Goal: Task Accomplishment & Management: Complete application form

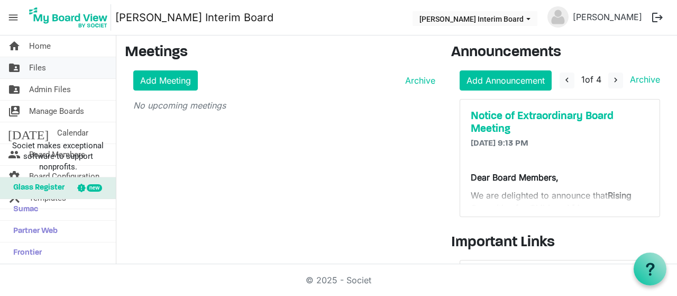
click at [40, 67] on span "Files" at bounding box center [37, 67] width 17 height 21
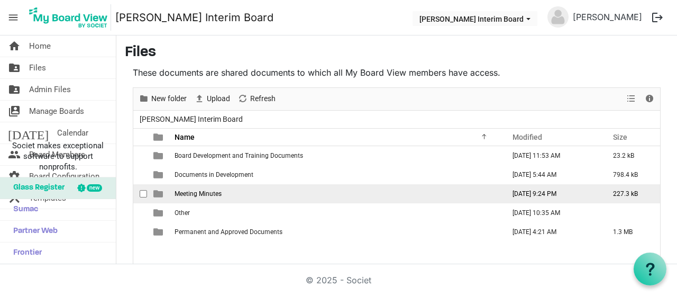
click at [205, 190] on span "Meeting Minutes" at bounding box center [198, 193] width 47 height 7
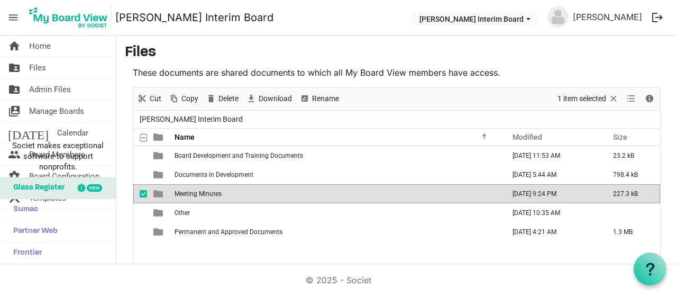
click at [205, 190] on span "Meeting Minutes" at bounding box center [198, 193] width 47 height 7
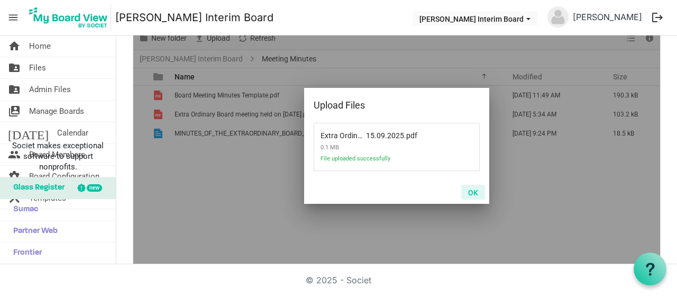
click at [470, 190] on button "OK" at bounding box center [473, 192] width 24 height 15
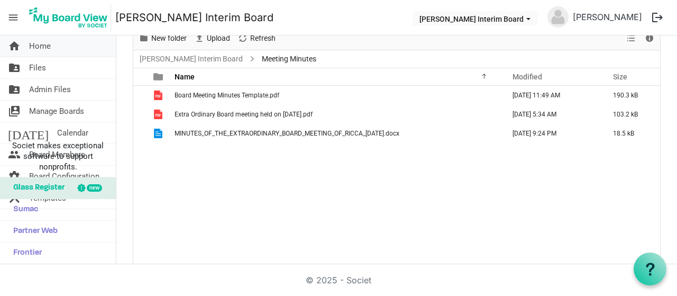
click at [47, 45] on span "Home" at bounding box center [40, 45] width 22 height 21
click at [61, 41] on link "home Home" at bounding box center [58, 45] width 116 height 21
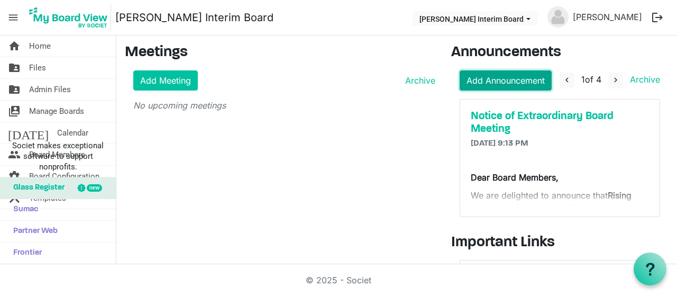
click at [491, 76] on link "Add Announcement" at bounding box center [506, 80] width 92 height 20
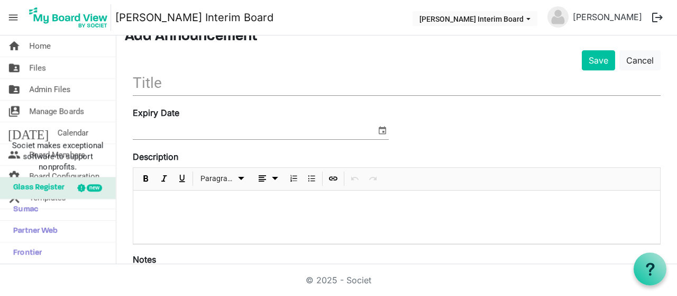
scroll to position [49, 0]
click at [181, 222] on div at bounding box center [396, 217] width 527 height 53
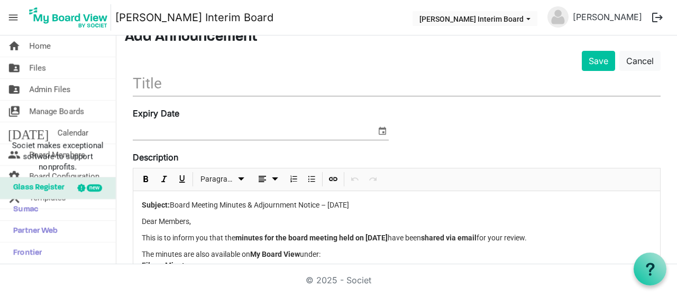
drag, startPoint x: 377, startPoint y: 205, endPoint x: 139, endPoint y: 197, distance: 238.8
click at [139, 197] on div "Subject: Board Meeting Minutes & Adjournment Notice – 15.09.2025 Dear Members, …" at bounding box center [396, 284] width 527 height 187
click at [160, 80] on input "text" at bounding box center [397, 83] width 528 height 25
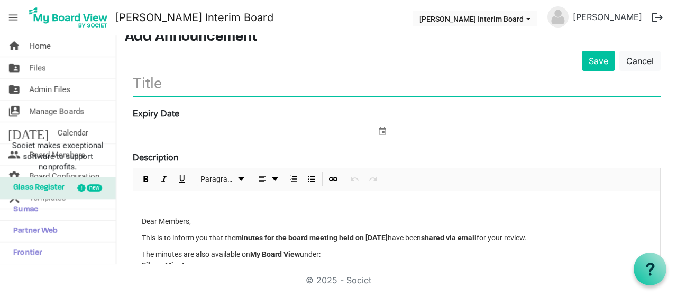
paste input "Subject: Board Meeting Minutes & Adjournment Notice – 15.09.2025"
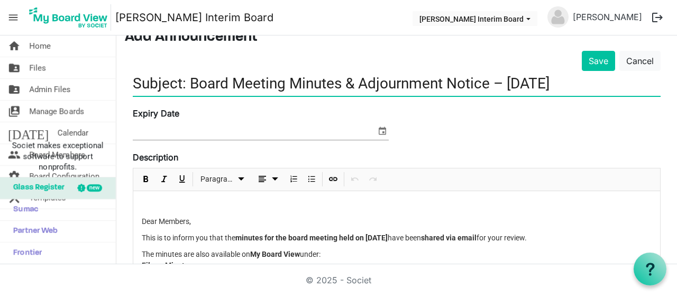
type input "Subject: Board Meeting Minutes & Adjournment Notice – 15.09.2025"
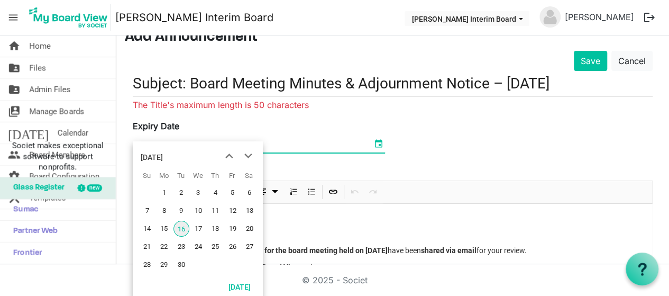
click at [377, 133] on div "Expiry Date" at bounding box center [259, 137] width 268 height 35
click at [247, 156] on span "next month" at bounding box center [248, 156] width 19 height 19
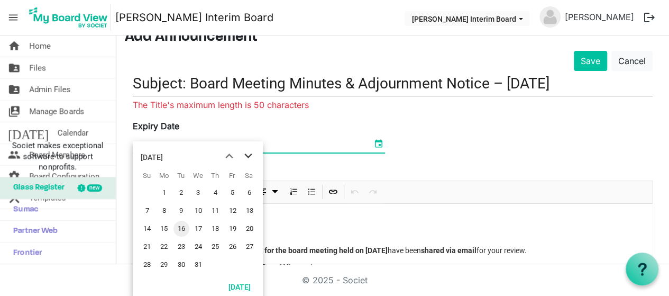
click at [247, 156] on span "next month" at bounding box center [248, 156] width 19 height 19
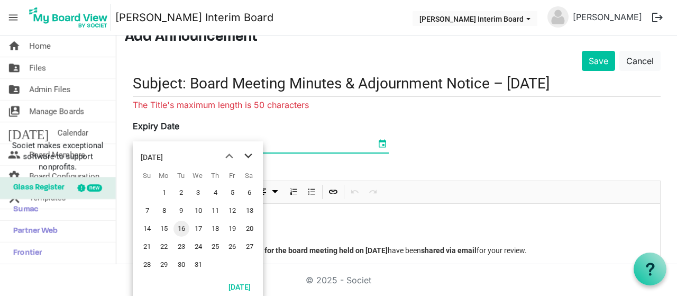
click at [247, 156] on span "next month" at bounding box center [248, 156] width 19 height 19
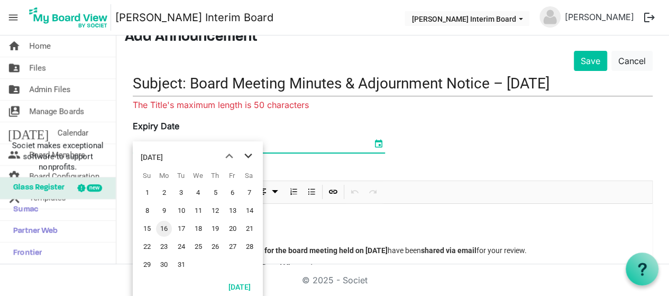
click at [247, 156] on span "next month" at bounding box center [248, 156] width 19 height 19
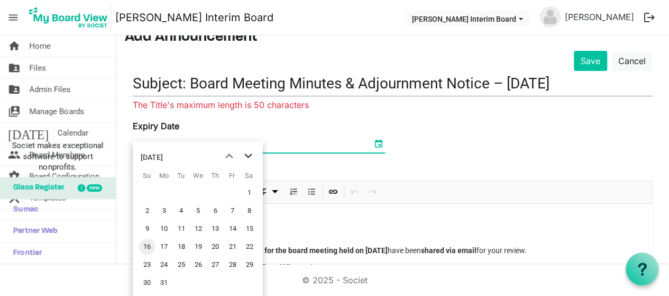
click at [247, 156] on span "next month" at bounding box center [248, 156] width 19 height 19
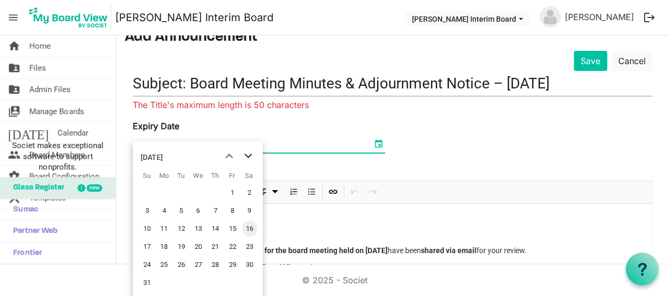
click at [247, 156] on span "next month" at bounding box center [248, 156] width 19 height 19
click at [231, 154] on span "previous month" at bounding box center [229, 156] width 19 height 19
click at [247, 152] on span "next month" at bounding box center [248, 156] width 19 height 19
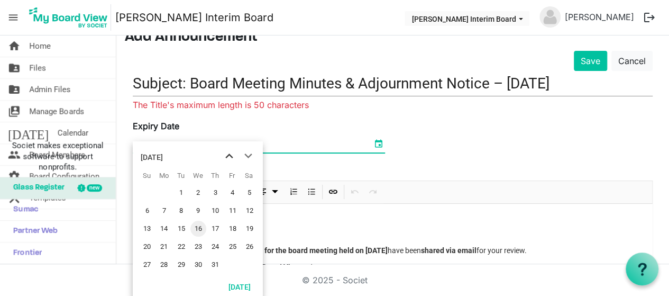
click at [232, 154] on span "previous month" at bounding box center [229, 156] width 19 height 19
click at [185, 226] on span "15" at bounding box center [182, 229] width 16 height 16
type input "9/15/2026"
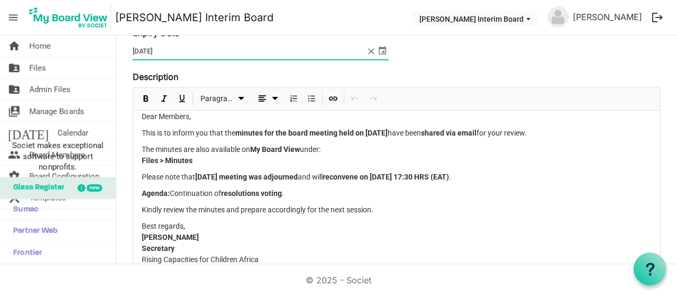
scroll to position [25, 0]
click at [196, 174] on p "Please note that yesterday’s meeting was adjourned and will reconvene on 17th S…" at bounding box center [397, 176] width 510 height 11
click at [199, 174] on strong "yesterday’s meeting was adjourned" at bounding box center [246, 176] width 103 height 8
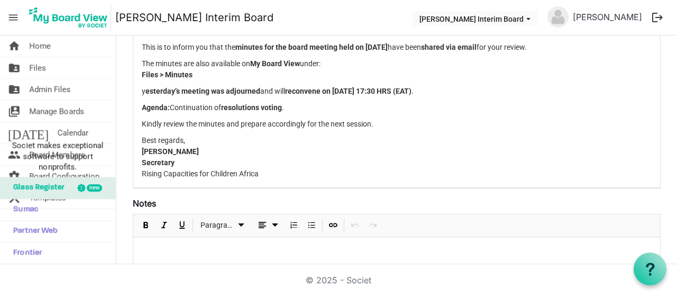
scroll to position [223, 0]
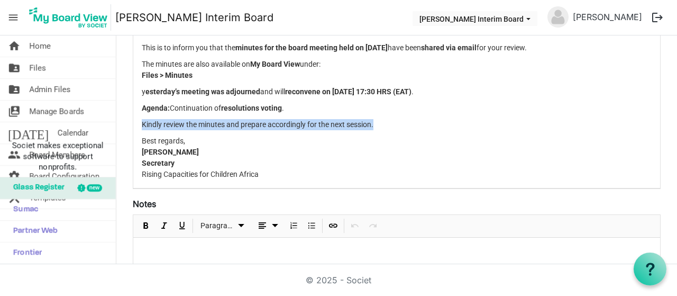
drag, startPoint x: 376, startPoint y: 125, endPoint x: 140, endPoint y: 123, distance: 236.0
click at [140, 123] on div "Dear Members, This is to inform you that the minutes for the board meeting held…" at bounding box center [396, 94] width 527 height 187
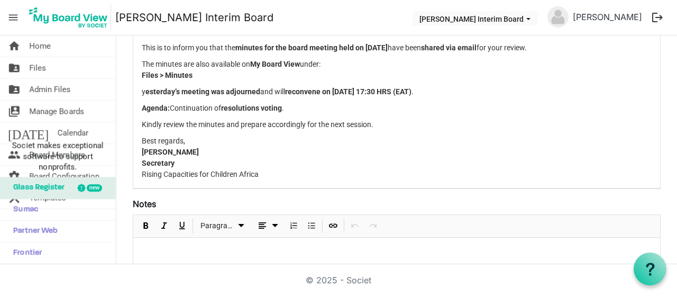
click at [234, 130] on div "Dear Members, This is to inform you that the minutes for the board meeting held…" at bounding box center [396, 94] width 527 height 187
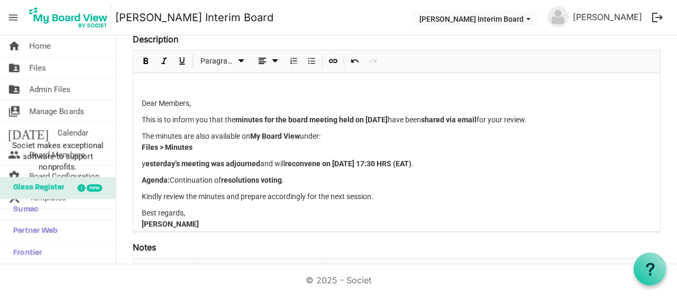
scroll to position [0, 0]
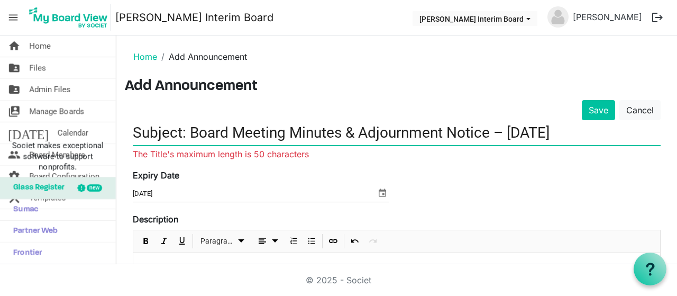
click at [189, 130] on input "Subject: Board Meeting Minutes & Adjournment Notice – 15.09.2025" at bounding box center [397, 132] width 528 height 25
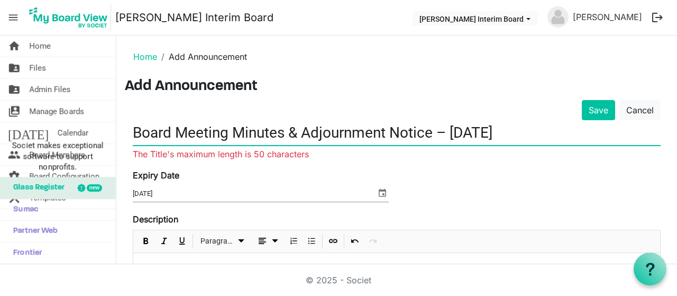
click at [528, 126] on input "Board Meeting Minutes & Adjournment Notice – 15.09.2025" at bounding box center [397, 132] width 528 height 25
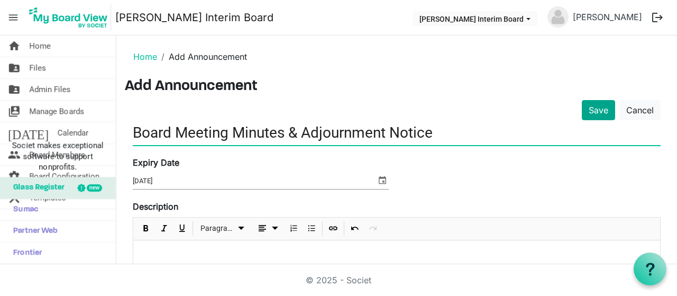
type input "Board Meeting Minutes & Adjournment Notice"
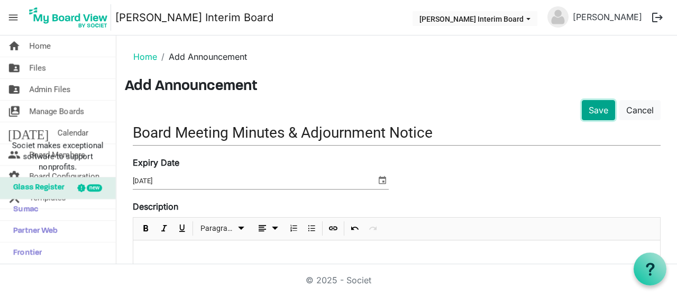
click at [588, 105] on button "Save" at bounding box center [598, 110] width 33 height 20
click at [591, 106] on button "Save" at bounding box center [598, 110] width 33 height 20
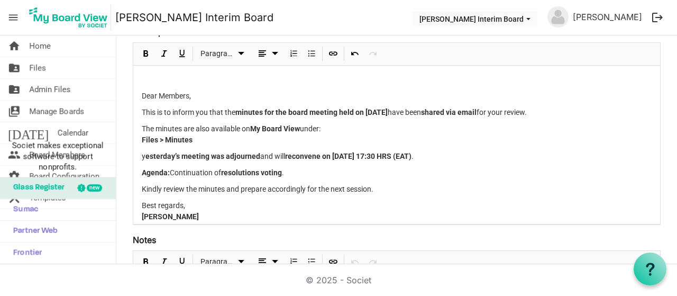
scroll to position [176, 0]
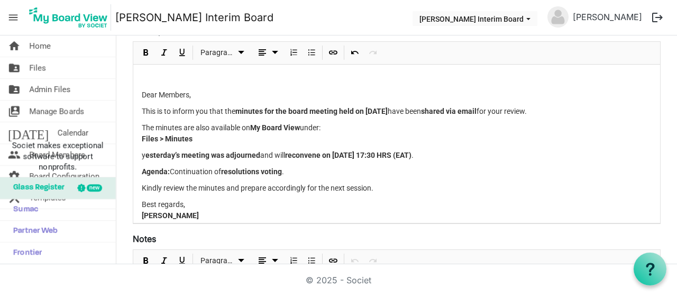
click at [321, 147] on div "Dear Members, This is to inform you that the minutes for the board meeting held…" at bounding box center [396, 158] width 527 height 187
copy div "Dear Members, This is to inform you that the minutes for the board meeting held…"
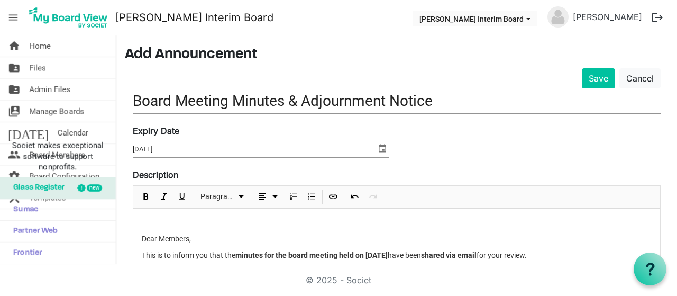
scroll to position [0, 0]
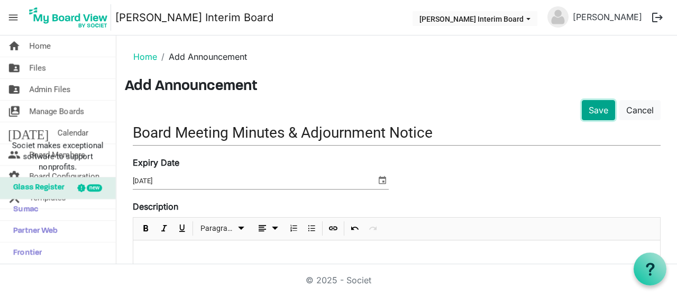
click at [588, 108] on button "Save" at bounding box center [598, 110] width 33 height 20
